Goal: Task Accomplishment & Management: Manage account settings

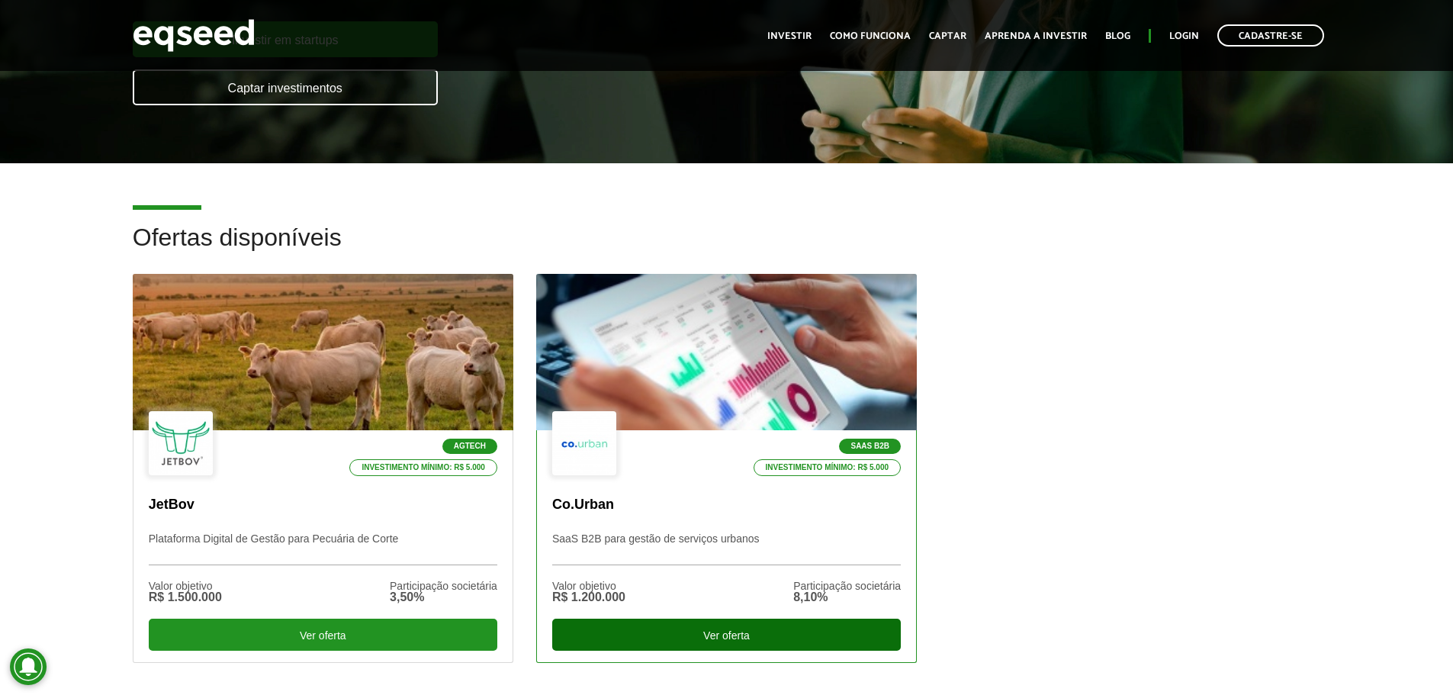
scroll to position [549, 0]
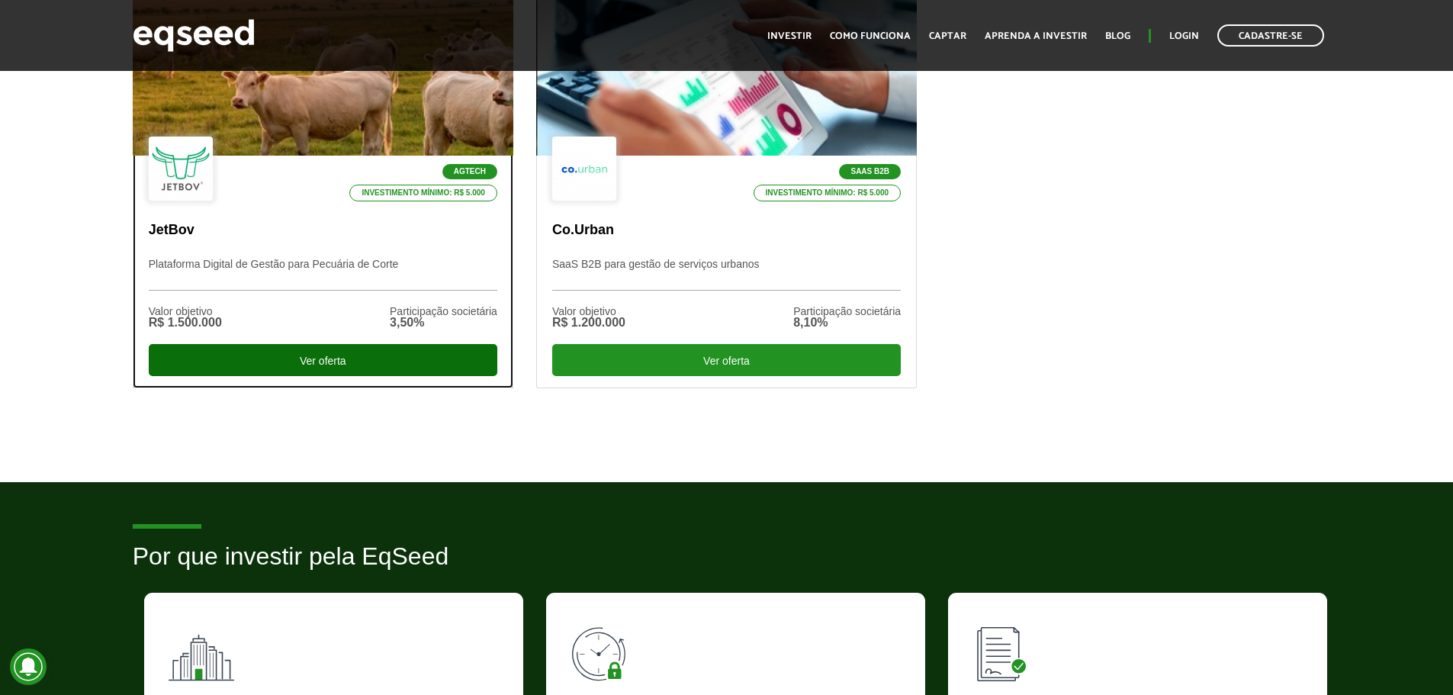
click at [383, 353] on div "Ver oferta" at bounding box center [323, 360] width 349 height 32
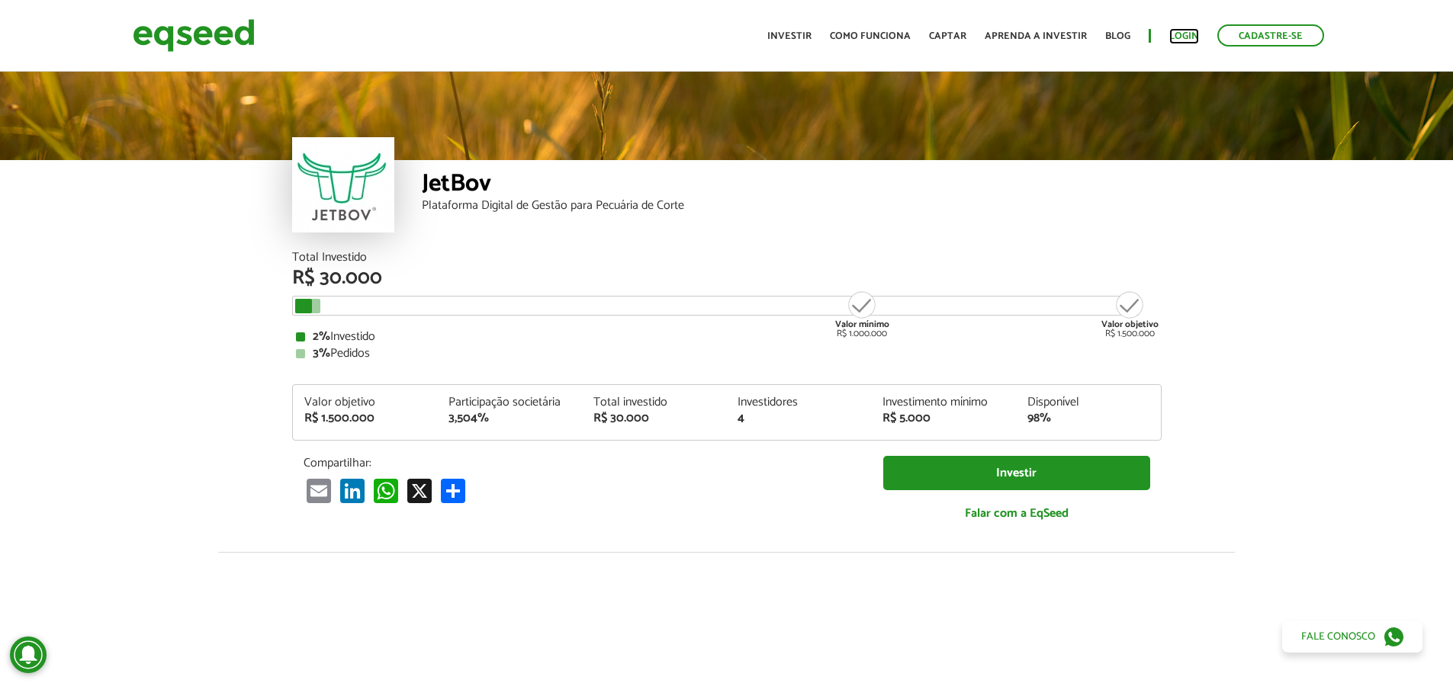
click at [1179, 31] on link "Login" at bounding box center [1184, 36] width 30 height 10
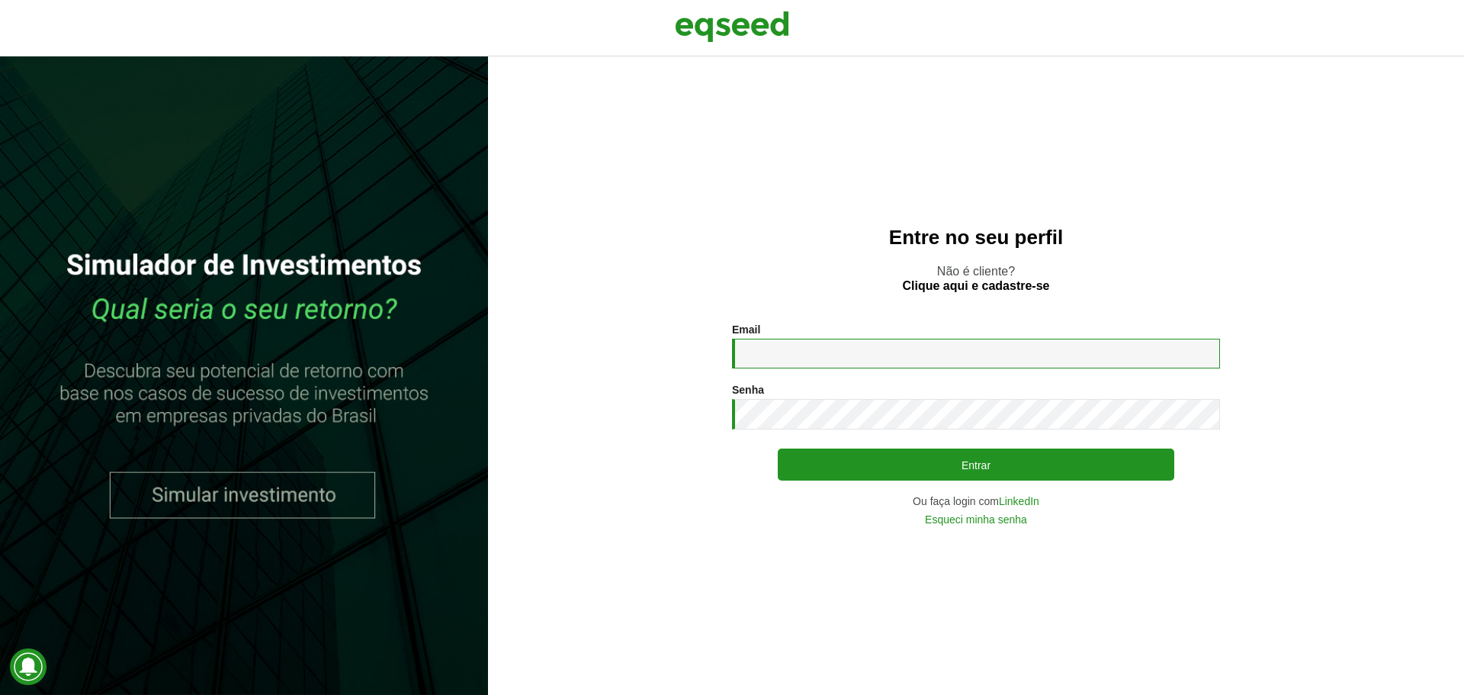
click at [774, 347] on input "Email *" at bounding box center [976, 354] width 488 height 30
type input "**********"
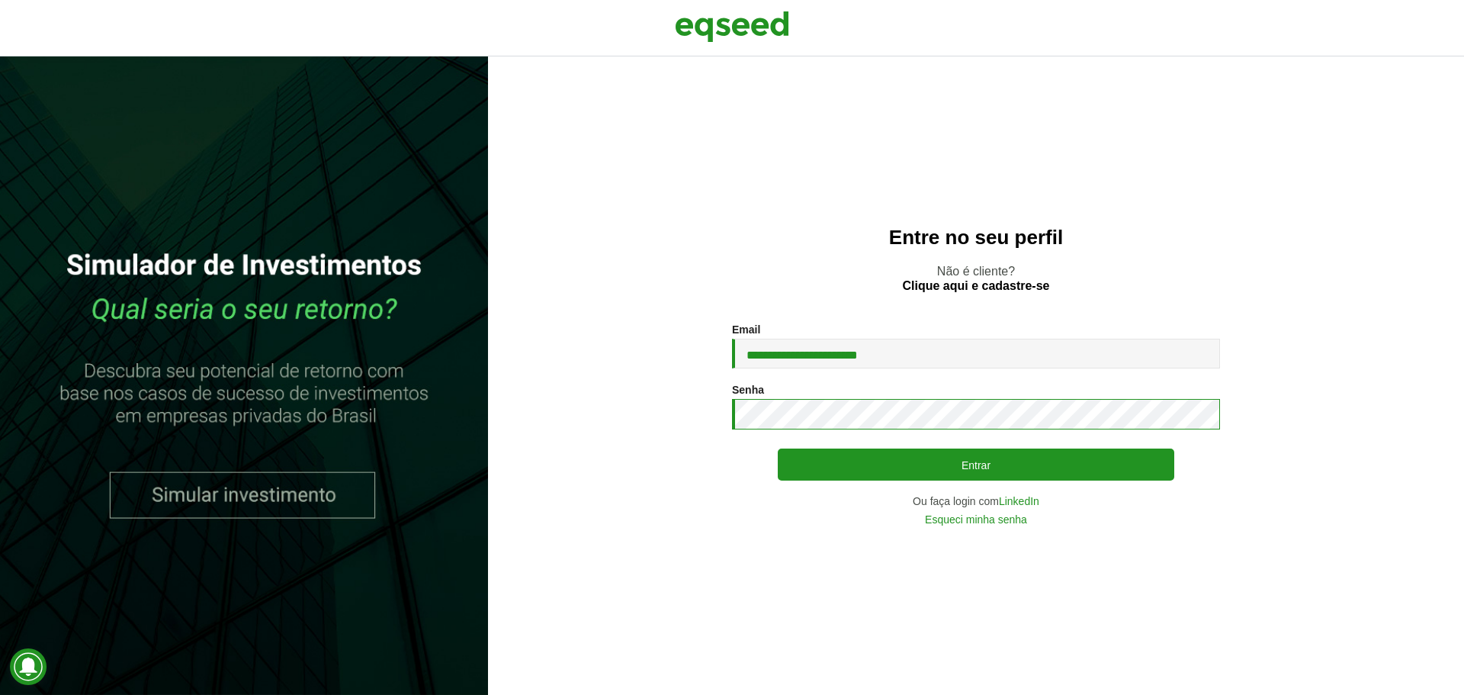
click at [778, 448] on button "Entrar" at bounding box center [976, 464] width 397 height 32
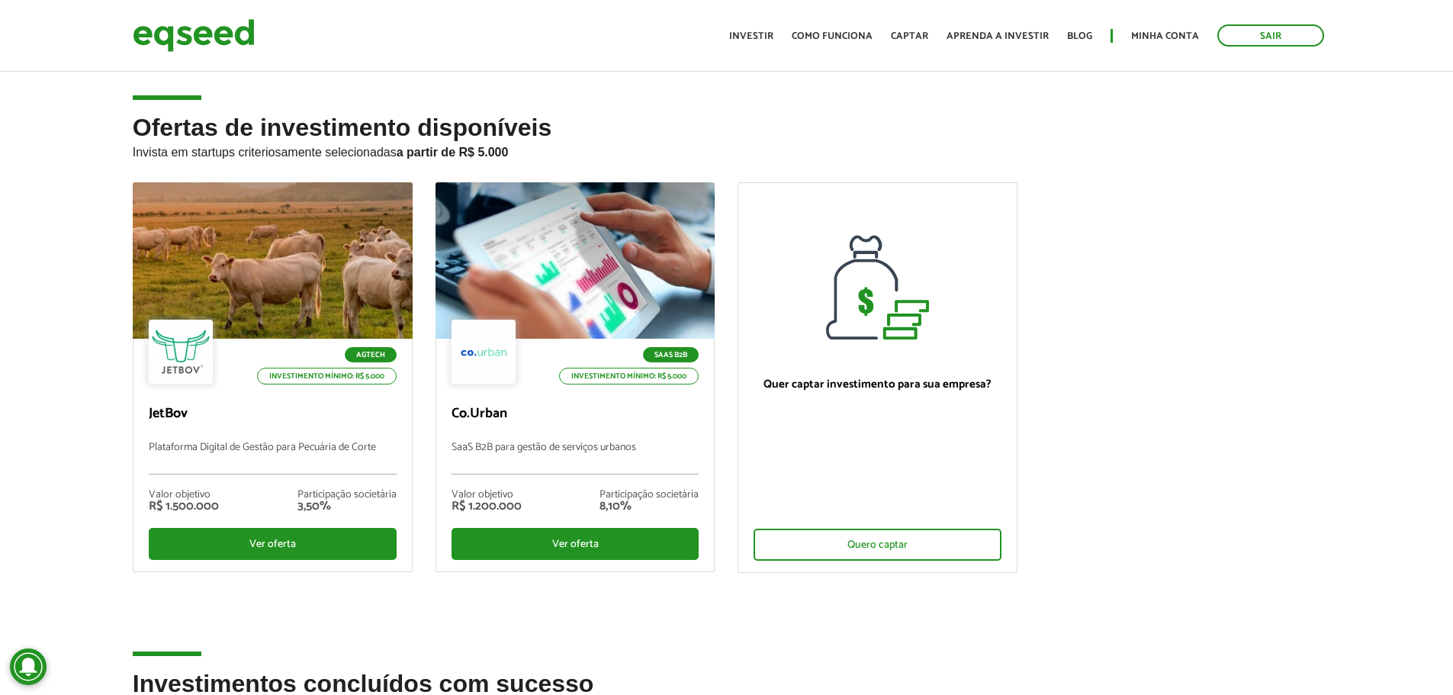
click at [1035, 447] on ul "Agtech Investimento mínimo: R$ 5.000 JetBov Plataforma Digital de Gestão para P…" at bounding box center [726, 390] width 1211 height 416
click at [1171, 31] on link "Minha conta" at bounding box center [1165, 36] width 68 height 10
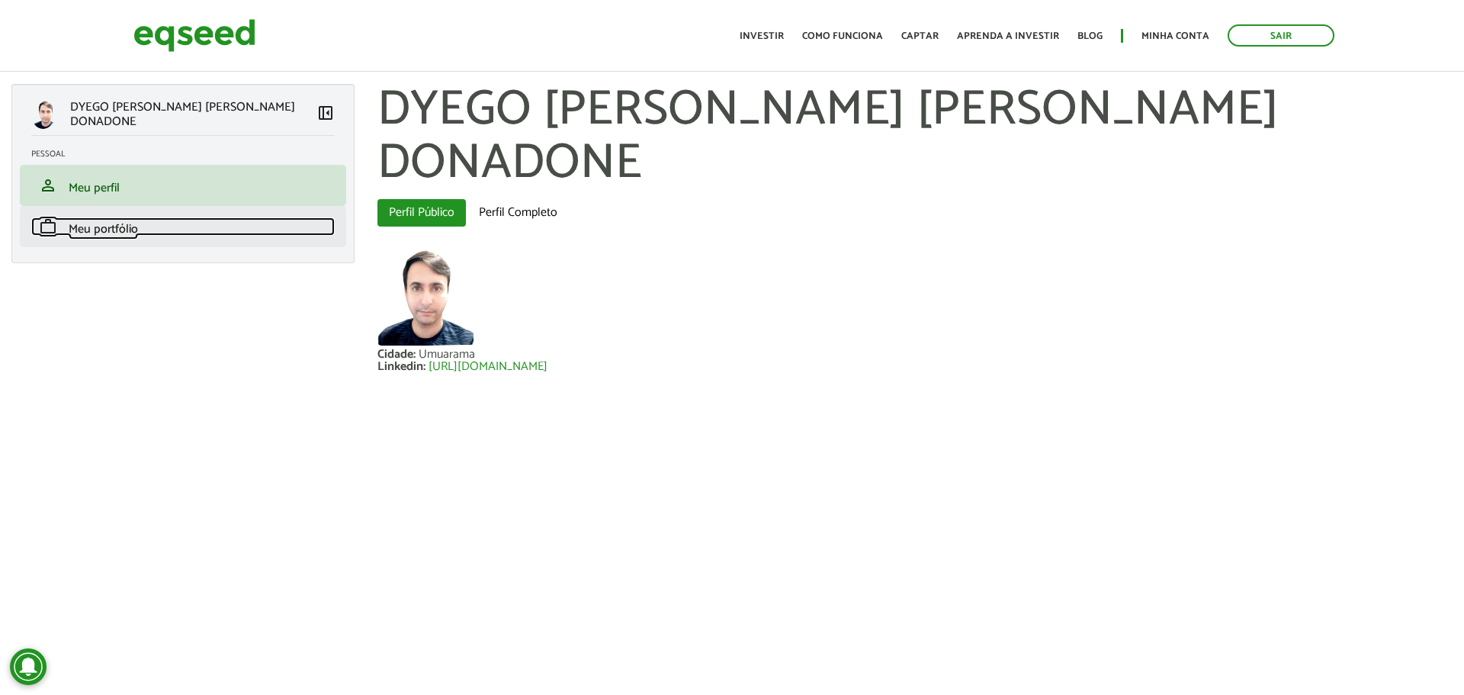
click at [151, 230] on link "work Meu portfólio" at bounding box center [183, 226] width 304 height 18
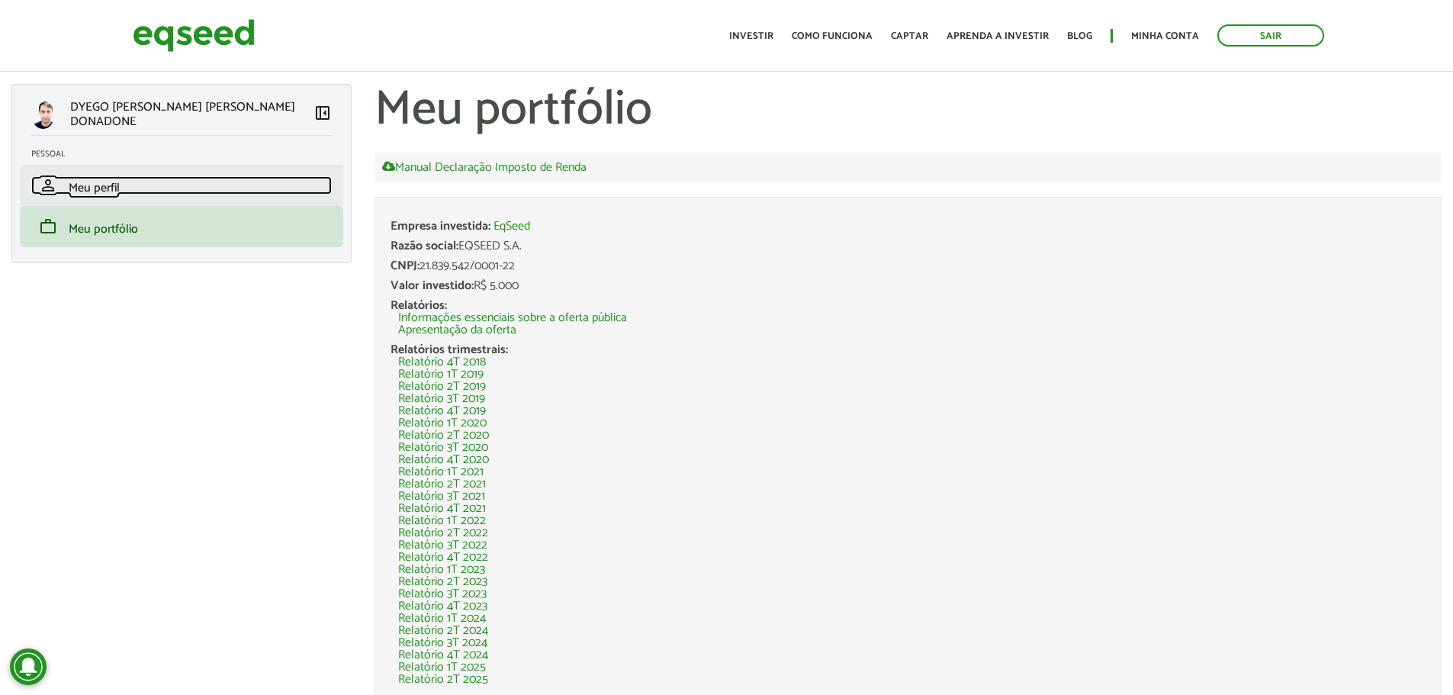
click at [102, 185] on span "Meu perfil" at bounding box center [94, 188] width 51 height 21
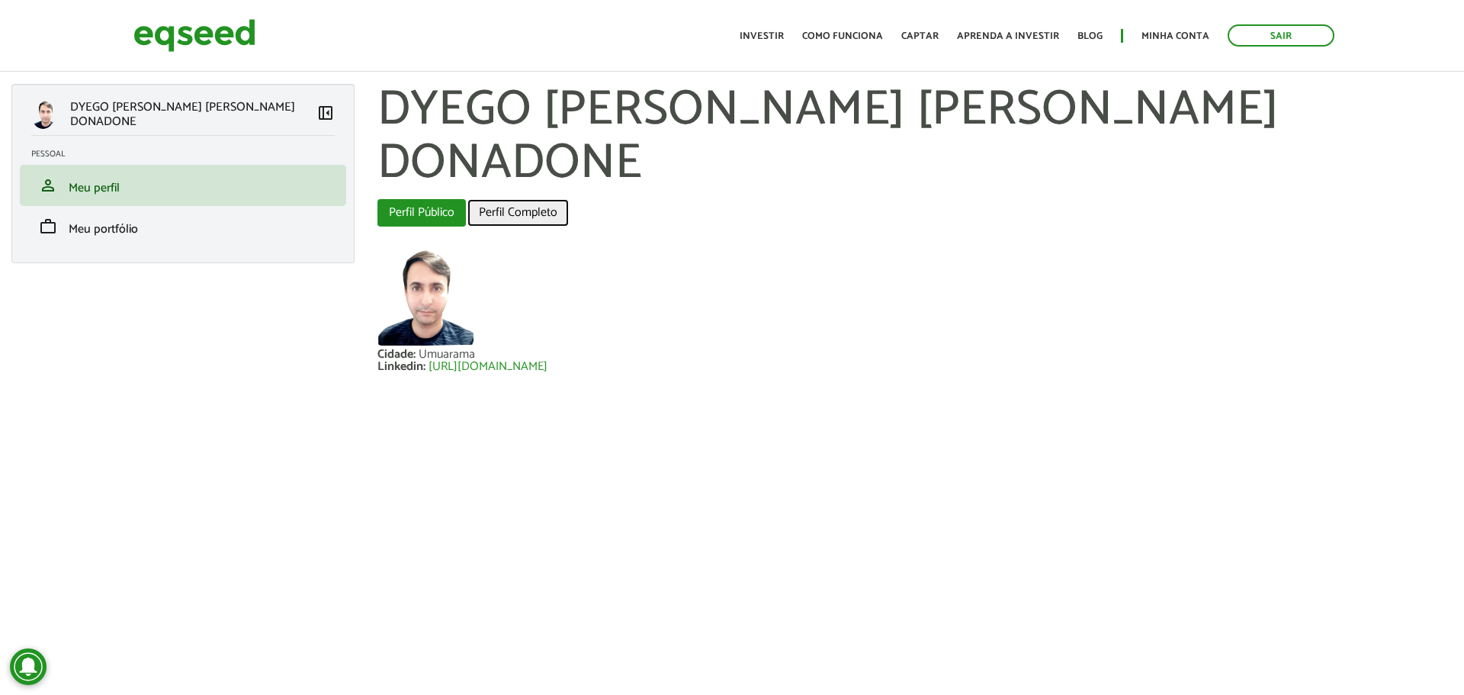
click at [525, 199] on link "Perfil Completo" at bounding box center [518, 212] width 101 height 27
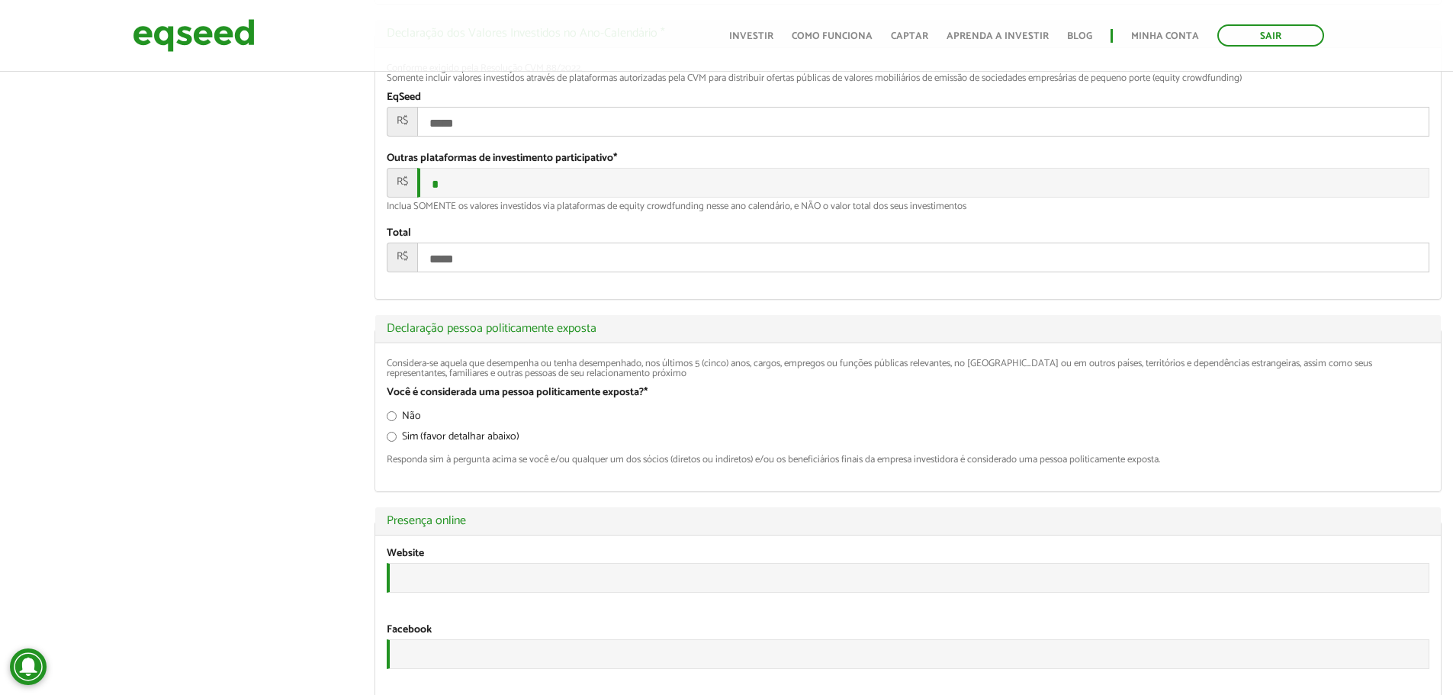
scroll to position [2197, 0]
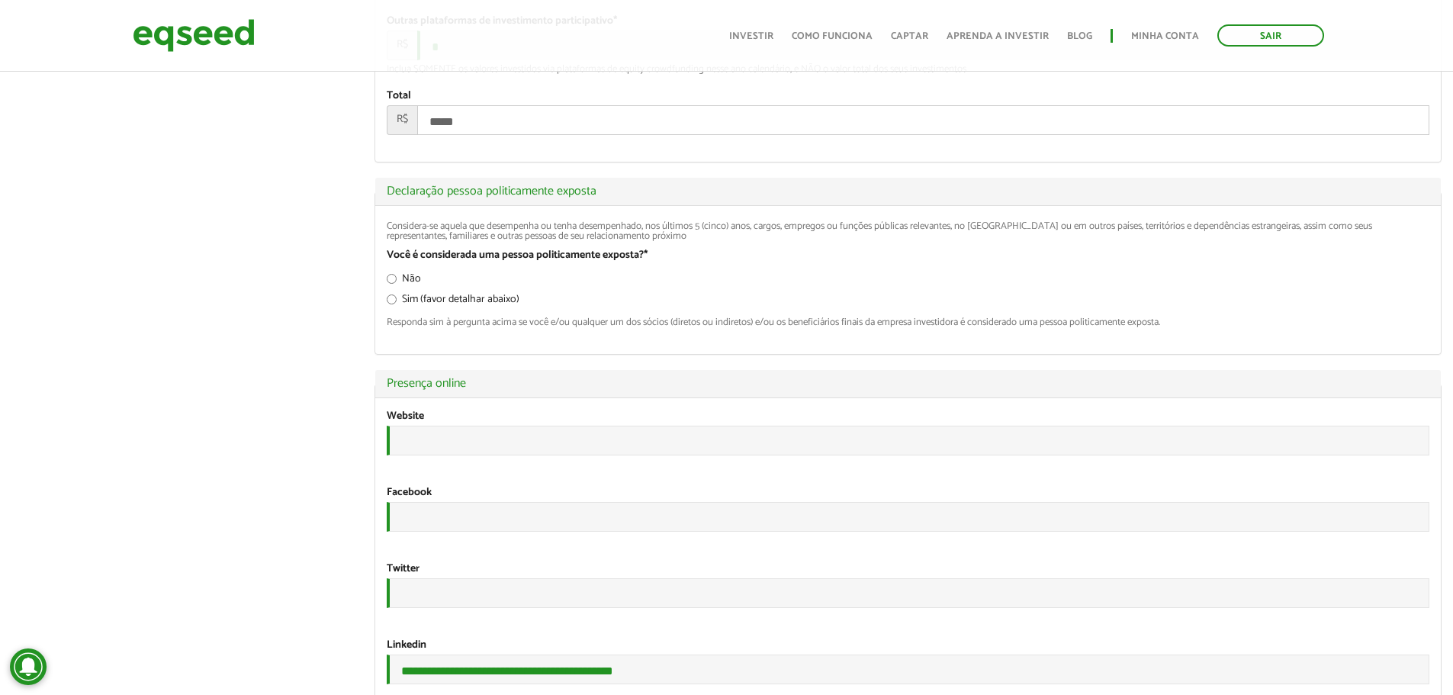
drag, startPoint x: 472, startPoint y: 236, endPoint x: 459, endPoint y: 236, distance: 13.0
click at [455, 135] on input "*****" at bounding box center [923, 120] width 1012 height 30
click at [457, 135] on input "*****" at bounding box center [923, 120] width 1012 height 30
click at [475, 135] on input "*****" at bounding box center [923, 120] width 1012 height 30
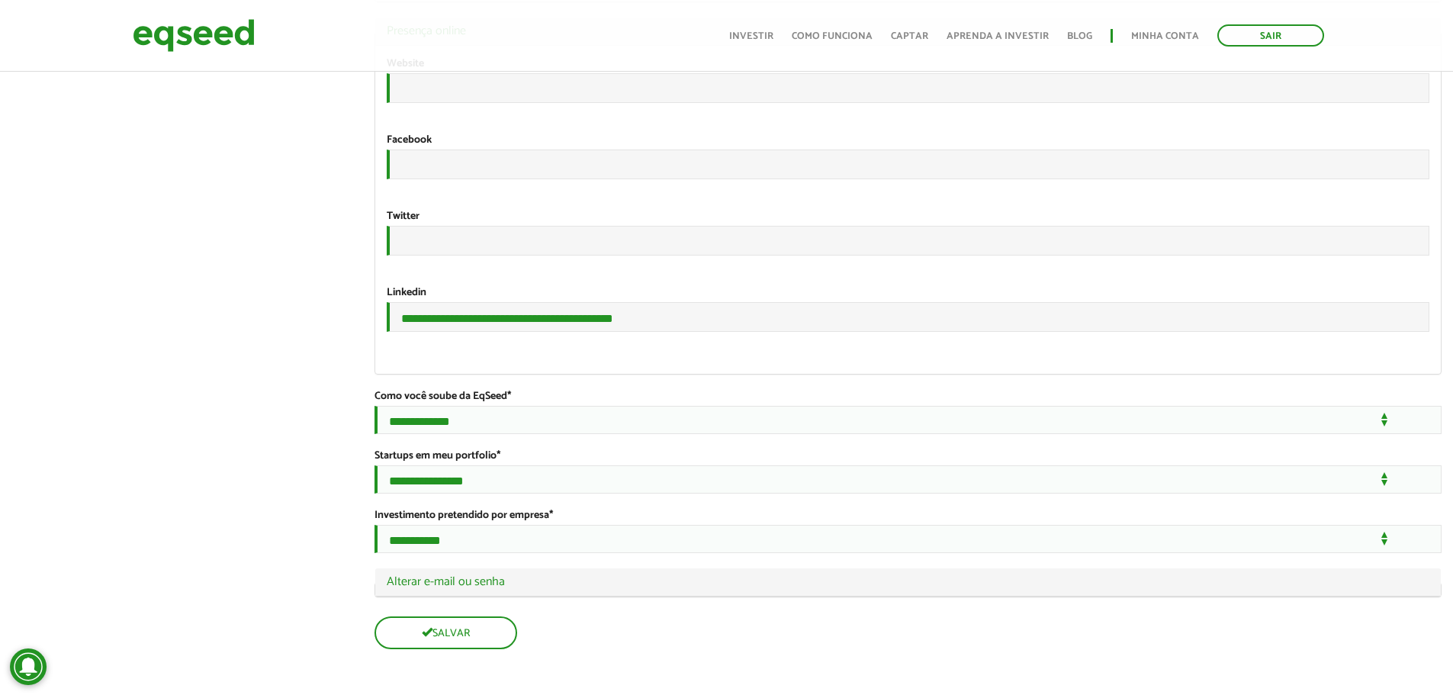
scroll to position [2729, 0]
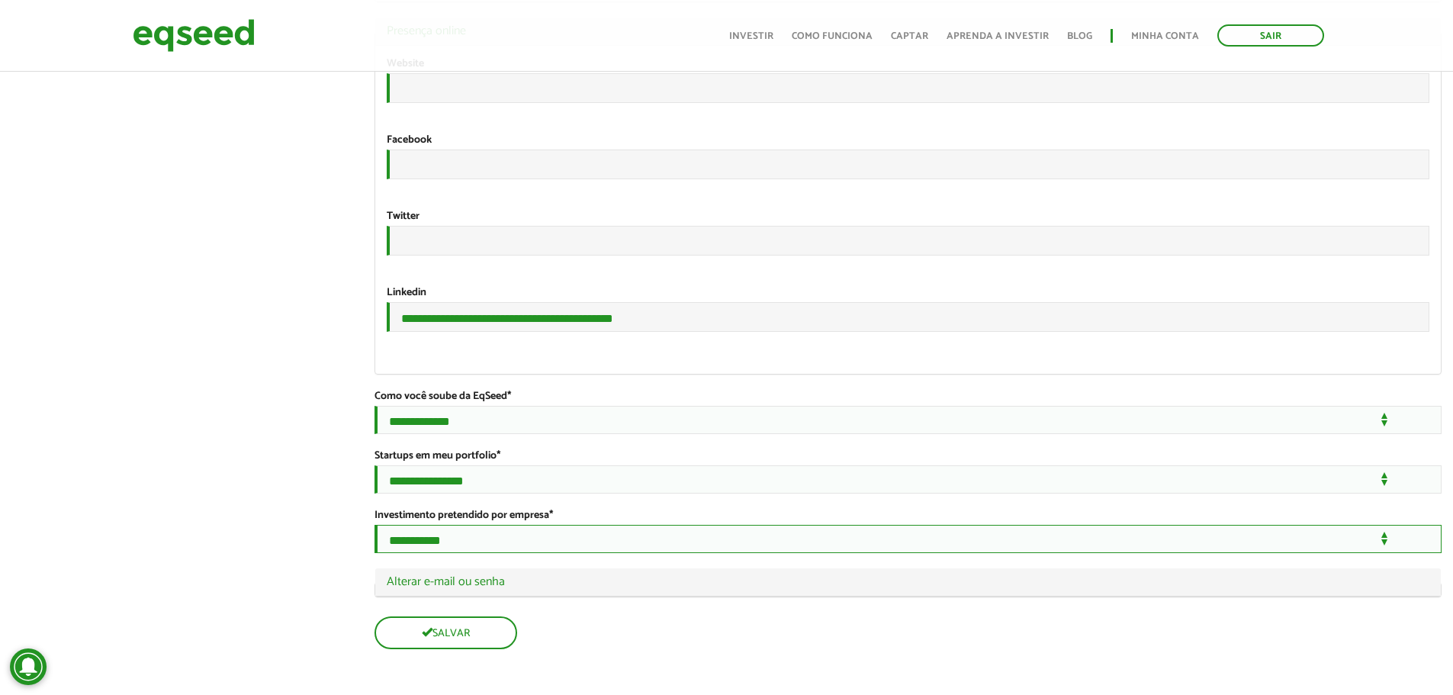
click at [594, 532] on select "**********" at bounding box center [907, 539] width 1067 height 28
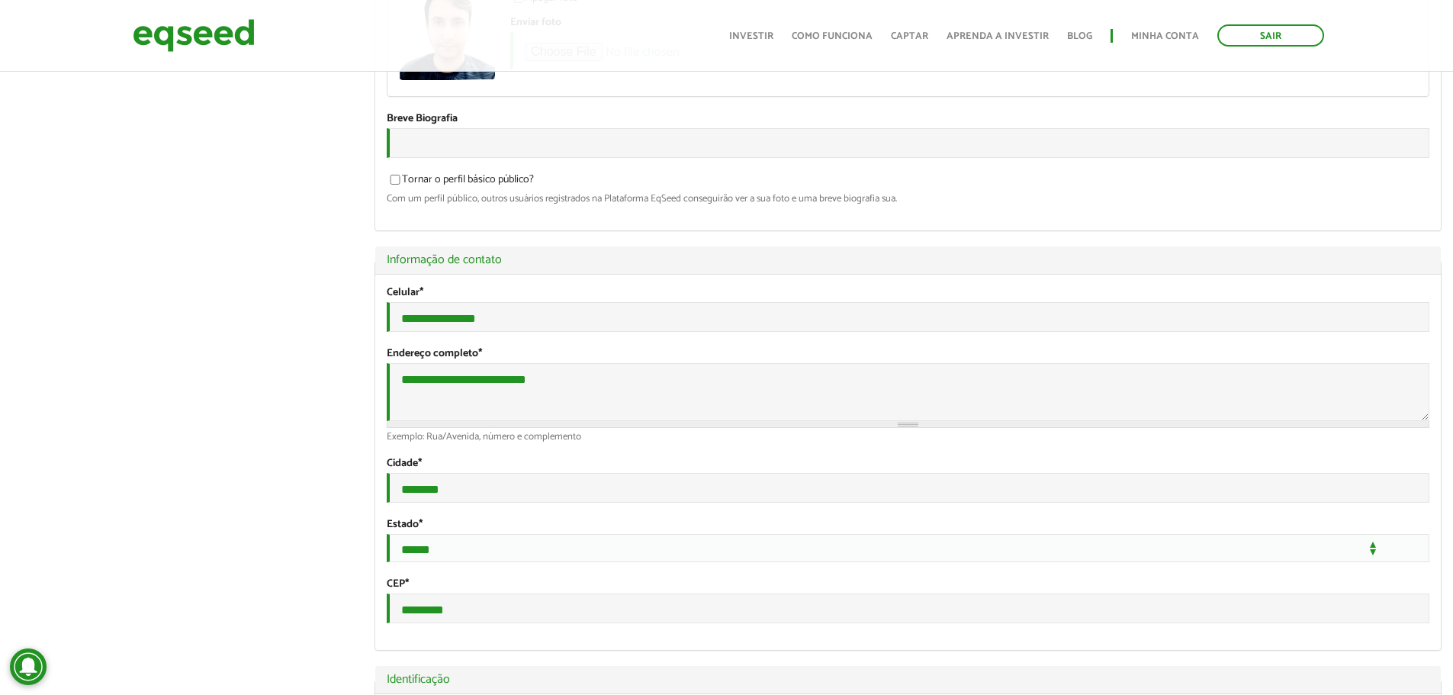
scroll to position [0, 0]
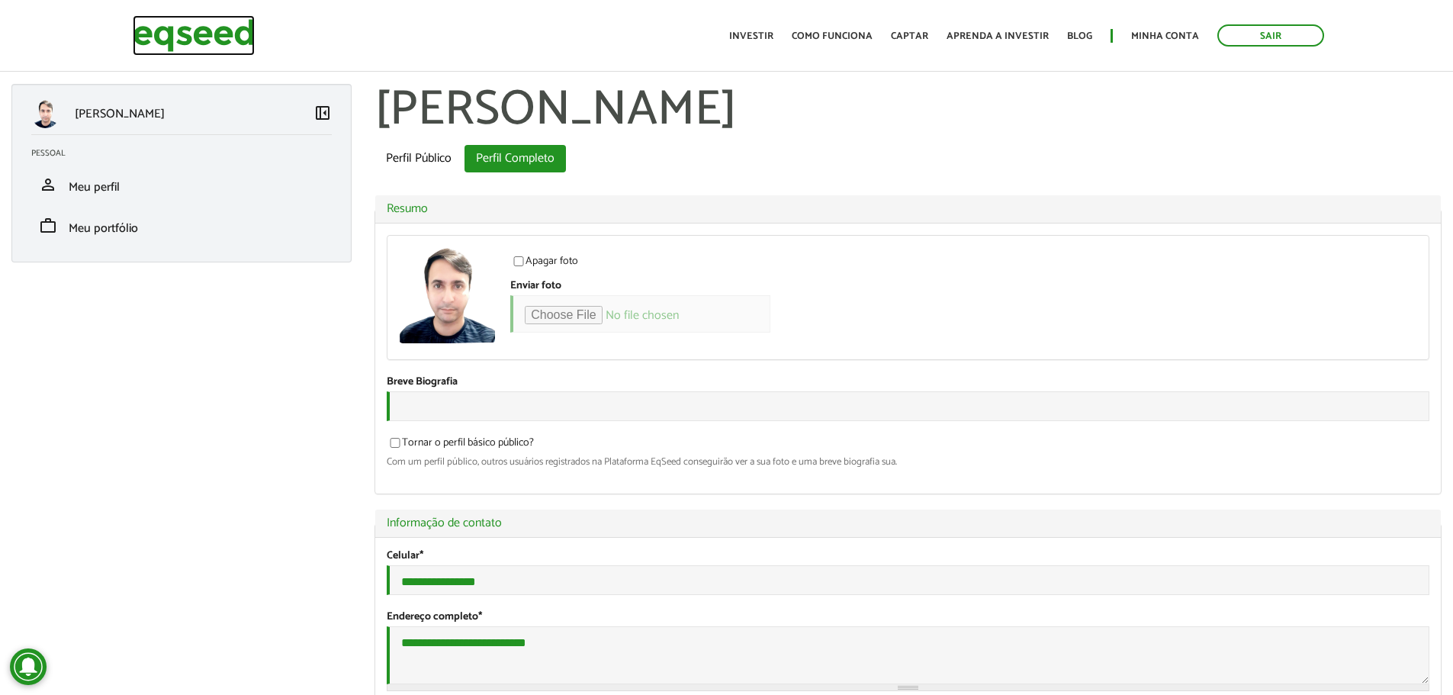
click at [188, 35] on img at bounding box center [194, 35] width 122 height 40
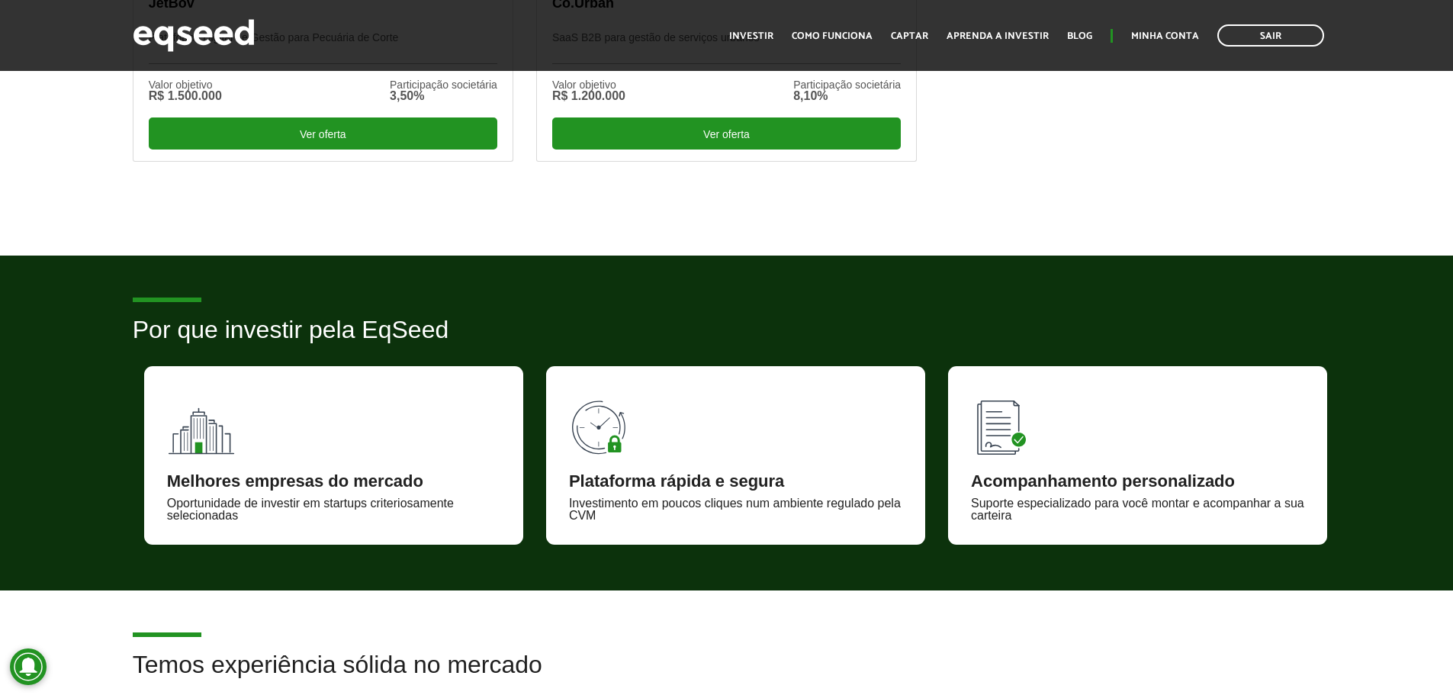
scroll to position [686, 0]
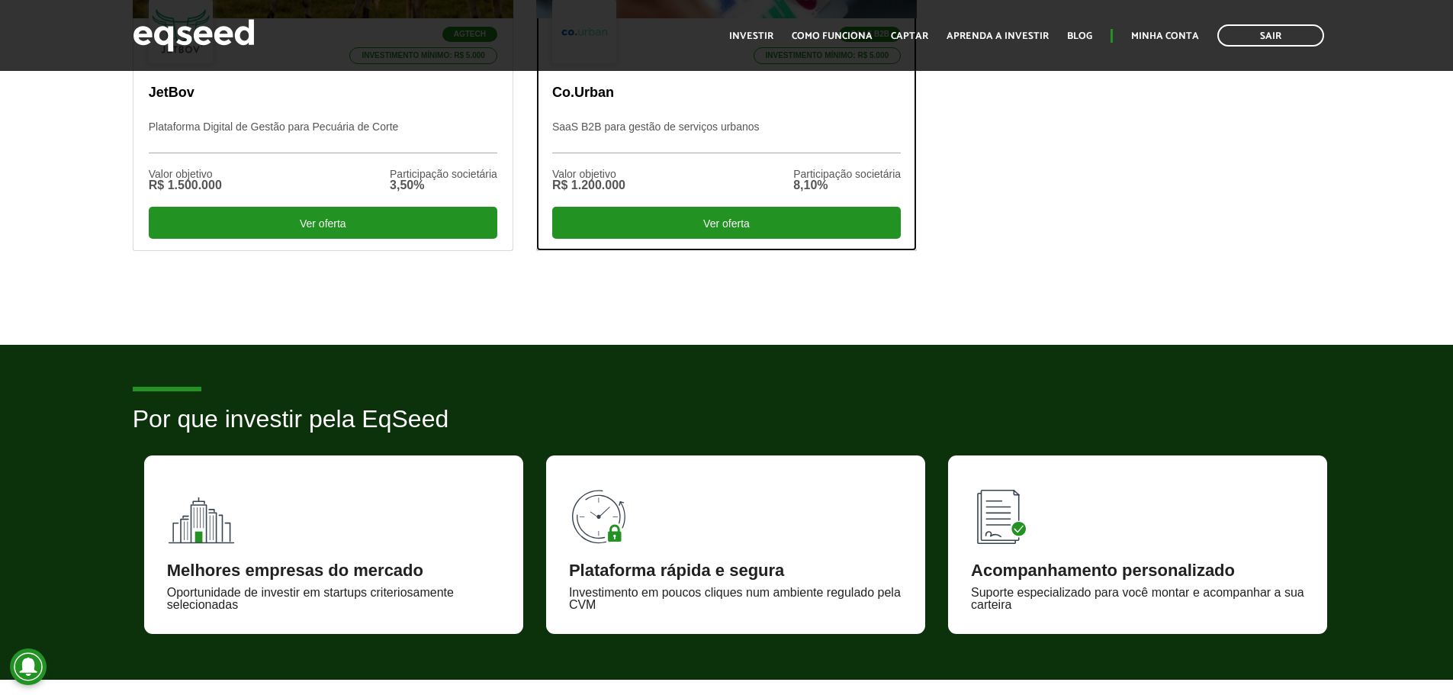
click at [709, 201] on div "Valor objetivo R$ 1.200.000 Participação societária 8,10%" at bounding box center [726, 179] width 349 height 53
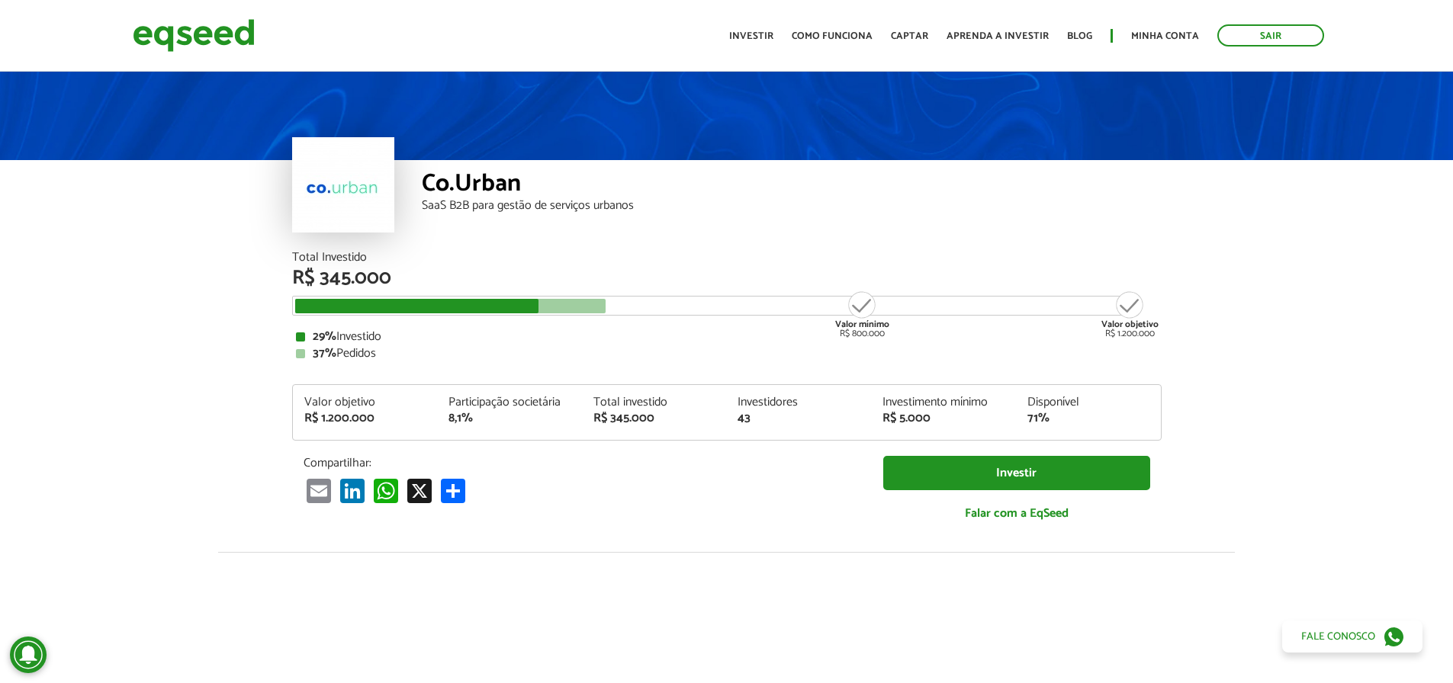
drag, startPoint x: 517, startPoint y: 333, endPoint x: 946, endPoint y: 342, distance: 429.5
click at [910, 352] on article "Co.Urban SaaS B2B para gestão de serviços urbanos Total Investido R$ 345.000 Va…" at bounding box center [726, 571] width 1453 height 1004
click at [1255, 310] on article "Co.Urban SaaS B2B para gestão de serviços urbanos Total Investido R$ 345.000 Va…" at bounding box center [726, 571] width 1453 height 1004
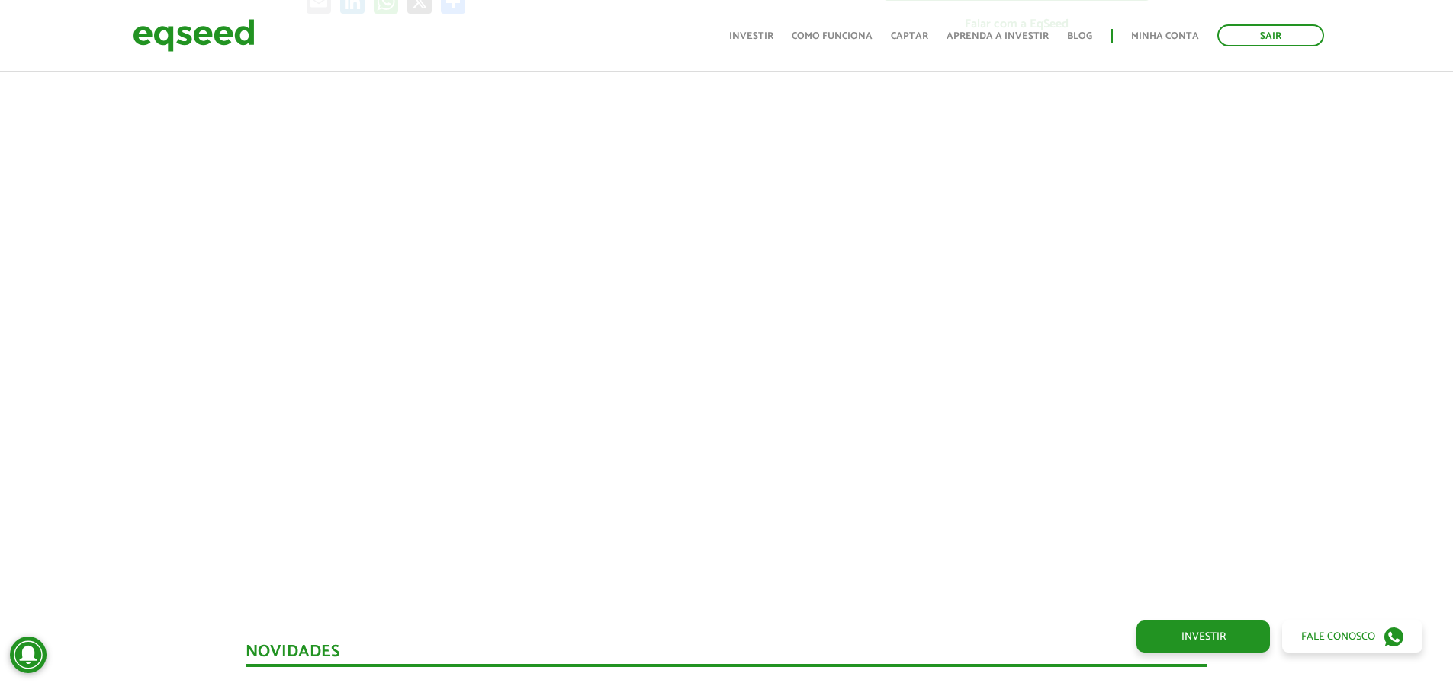
scroll to position [686, 0]
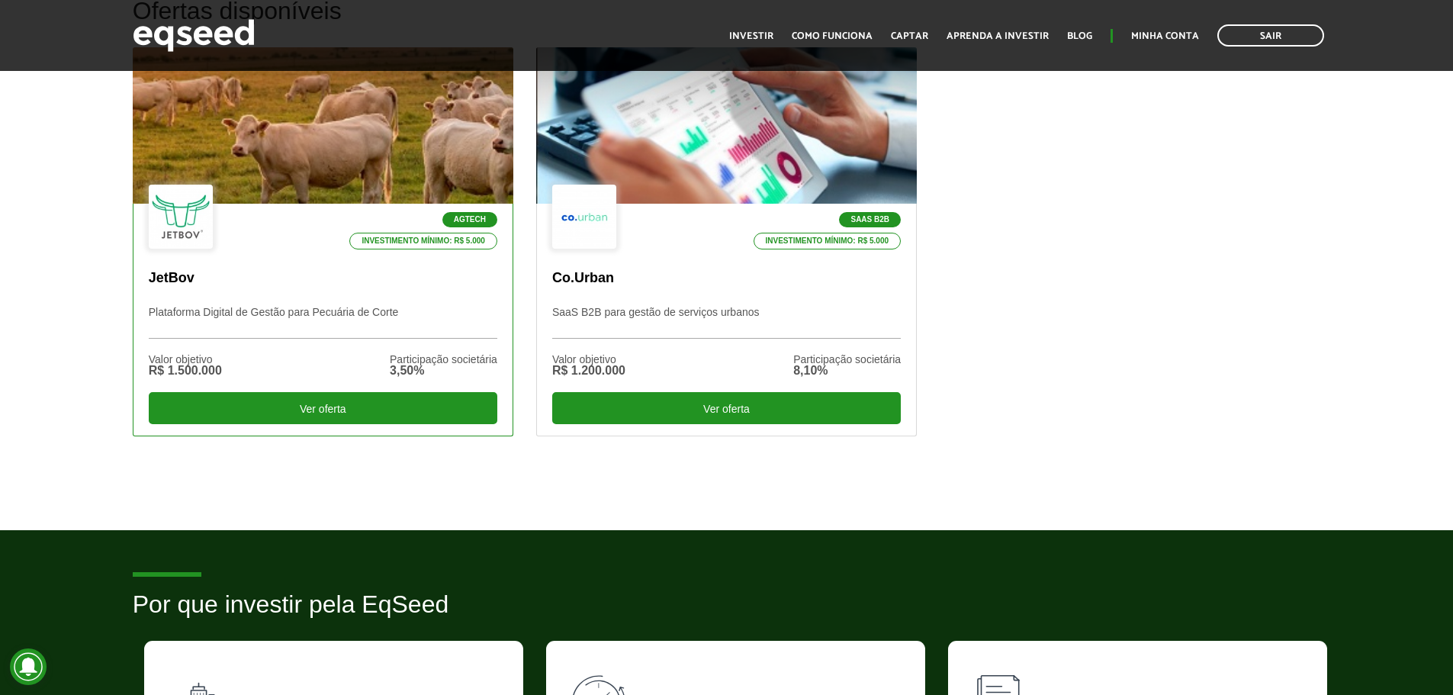
scroll to position [549, 0]
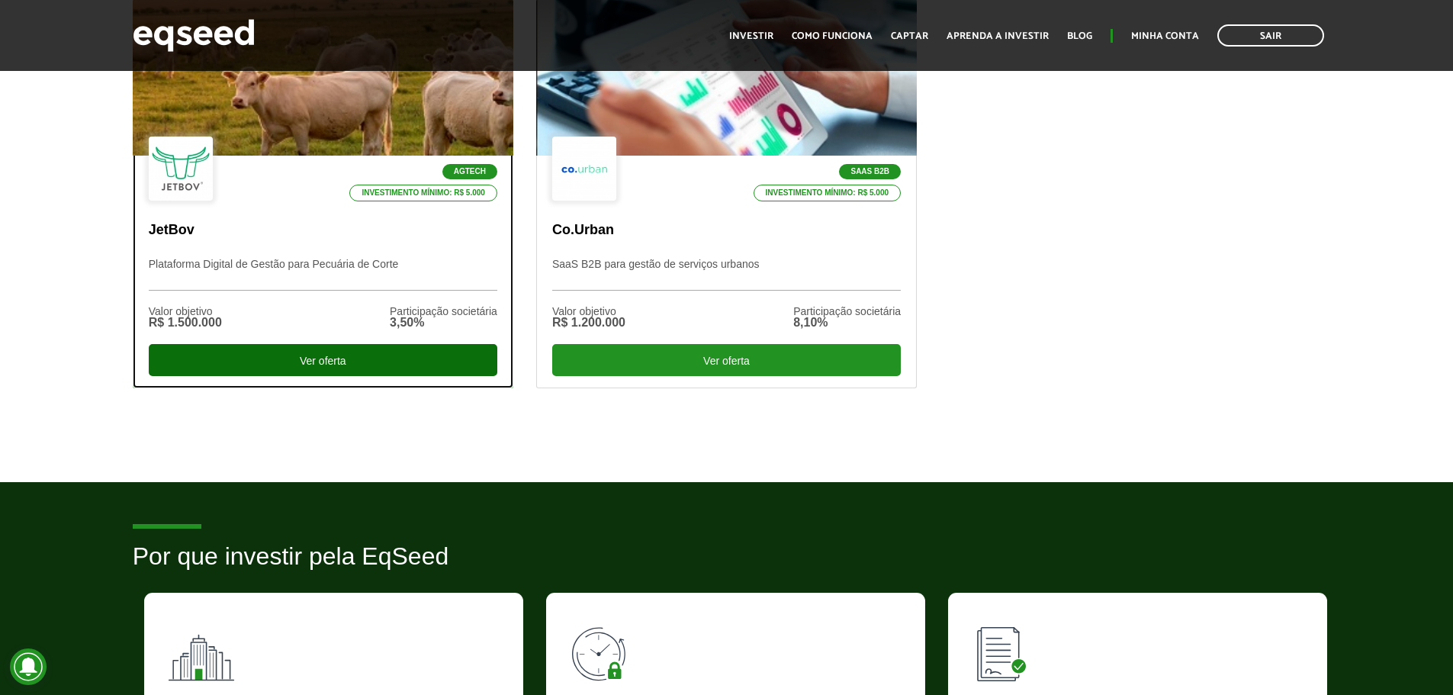
click at [358, 372] on div "Ver oferta" at bounding box center [323, 360] width 349 height 32
